Goal: Transaction & Acquisition: Purchase product/service

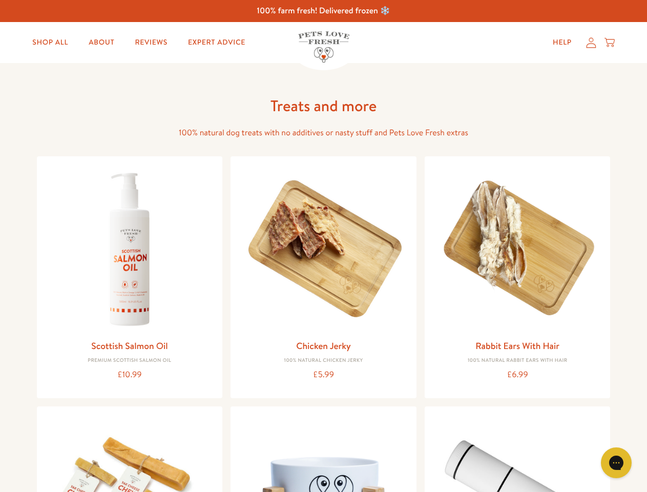
click at [616, 463] on icon "Gorgias live chat" at bounding box center [616, 462] width 10 height 10
